Goal: Transaction & Acquisition: Purchase product/service

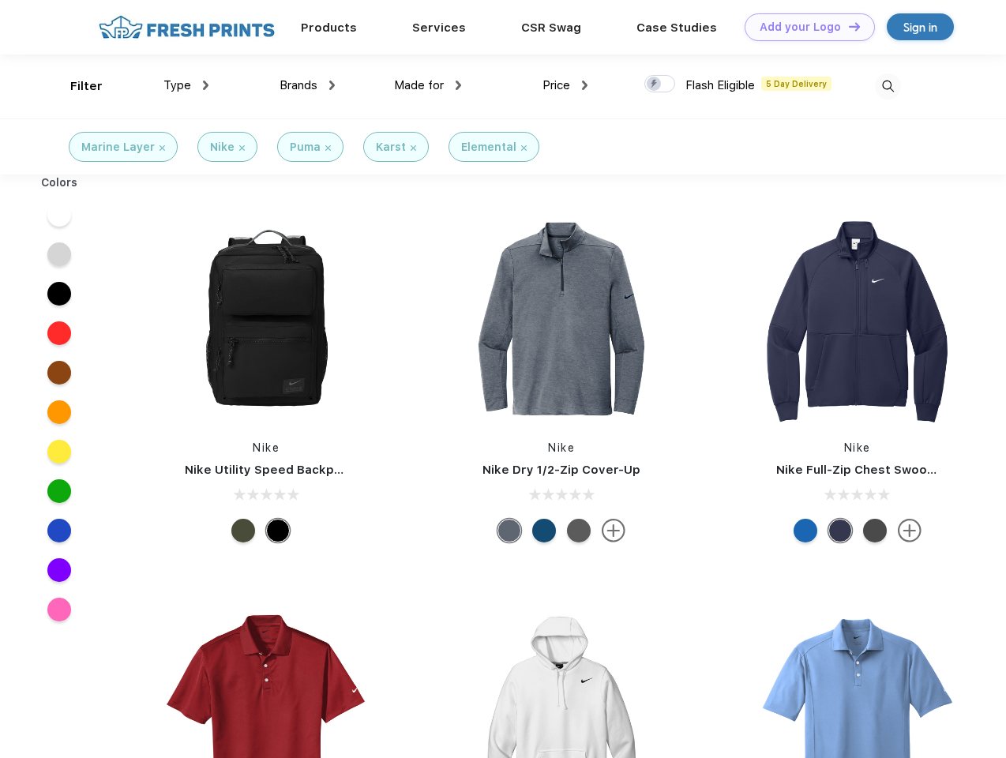
scroll to position [1, 0]
click at [804, 27] on link "Add your Logo Design Tool" at bounding box center [809, 27] width 130 height 28
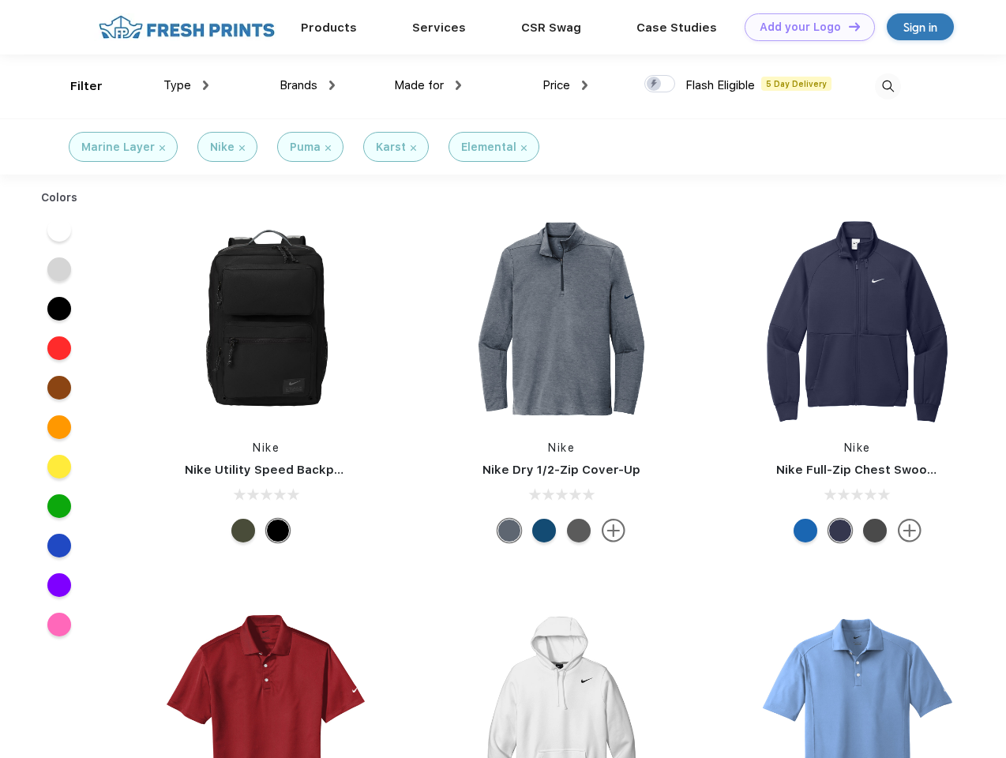
click at [0, 0] on div "Design Tool" at bounding box center [0, 0] width 0 height 0
click at [847, 26] on link "Add your Logo Design Tool" at bounding box center [809, 27] width 130 height 28
click at [76, 86] on div "Filter" at bounding box center [86, 86] width 32 height 18
click at [186, 85] on span "Type" at bounding box center [177, 85] width 28 height 14
click at [307, 85] on span "Brands" at bounding box center [298, 85] width 38 height 14
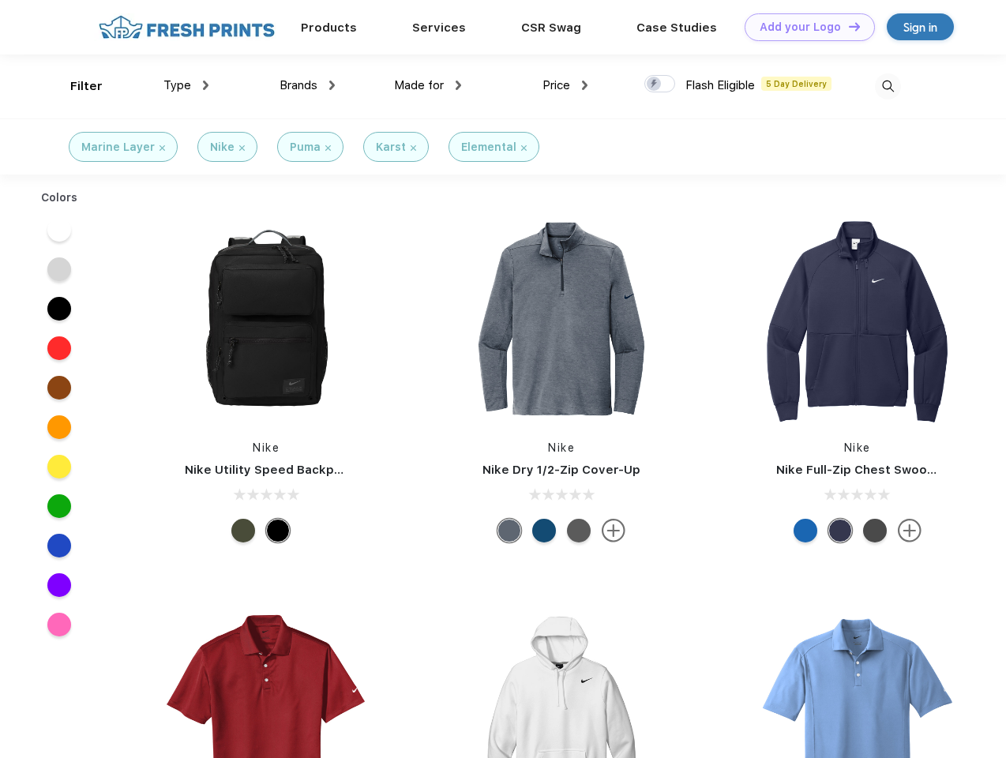
click at [428, 85] on span "Made for" at bounding box center [419, 85] width 50 height 14
click at [565, 85] on span "Price" at bounding box center [556, 85] width 28 height 14
click at [660, 84] on div at bounding box center [659, 83] width 31 height 17
click at [654, 84] on input "checkbox" at bounding box center [649, 79] width 10 height 10
click at [887, 86] on img at bounding box center [888, 86] width 26 height 26
